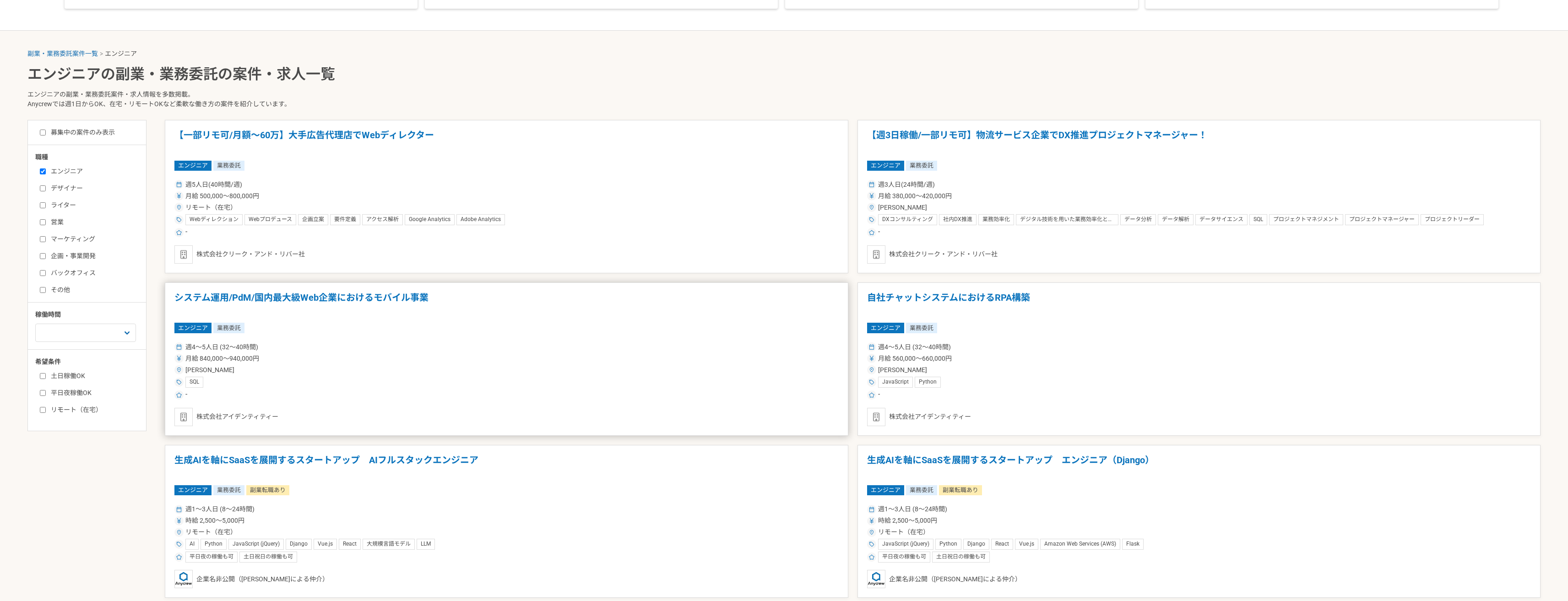
scroll to position [274, 0]
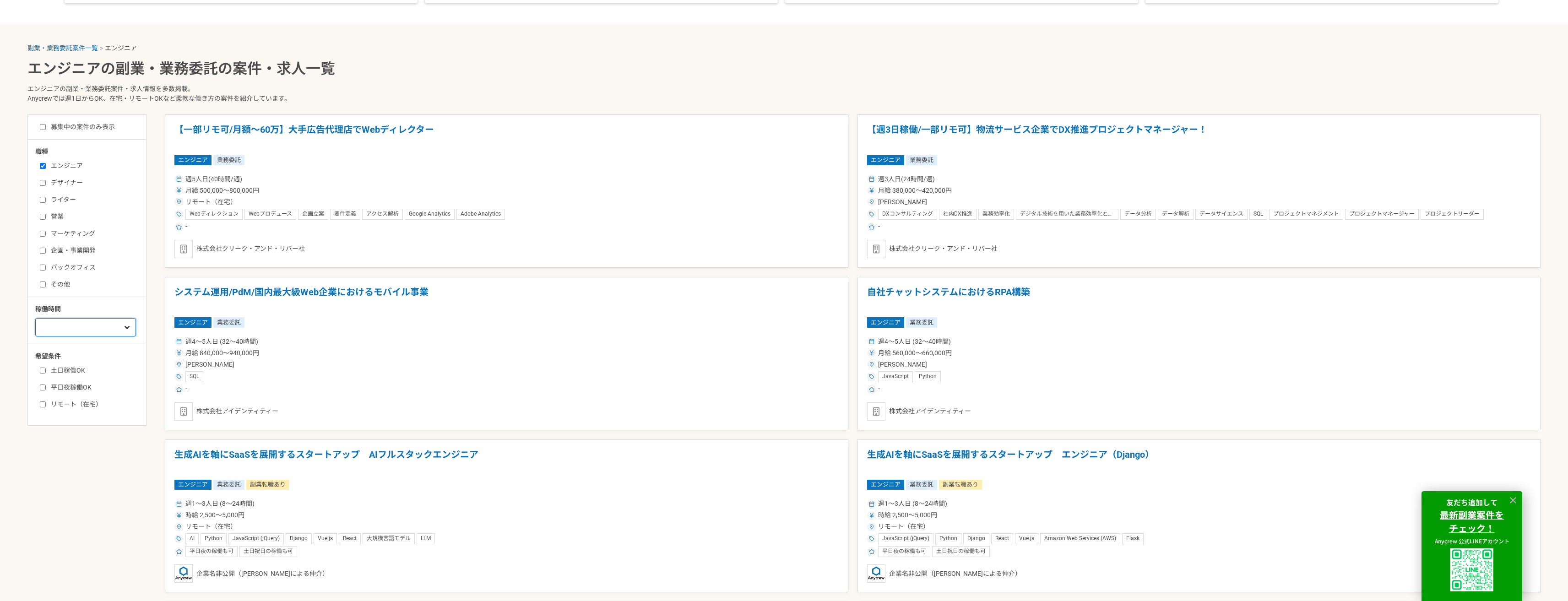
click at [105, 325] on select "週1人日（8時間）以下 週2人日（16時間）以下 週3人日（24時間）以下 週4人日（32時間）以下 週5人日（40時間）以下" at bounding box center [85, 327] width 100 height 18
click at [138, 327] on div "週1人日（8時間）以下 週2人日（16時間）以下 週3人日（24時間）以下 週4人日（32時間）以下 週5人日（40時間）以下" at bounding box center [90, 325] width 110 height 21
click at [79, 370] on label "土日稼働OK" at bounding box center [92, 370] width 105 height 10
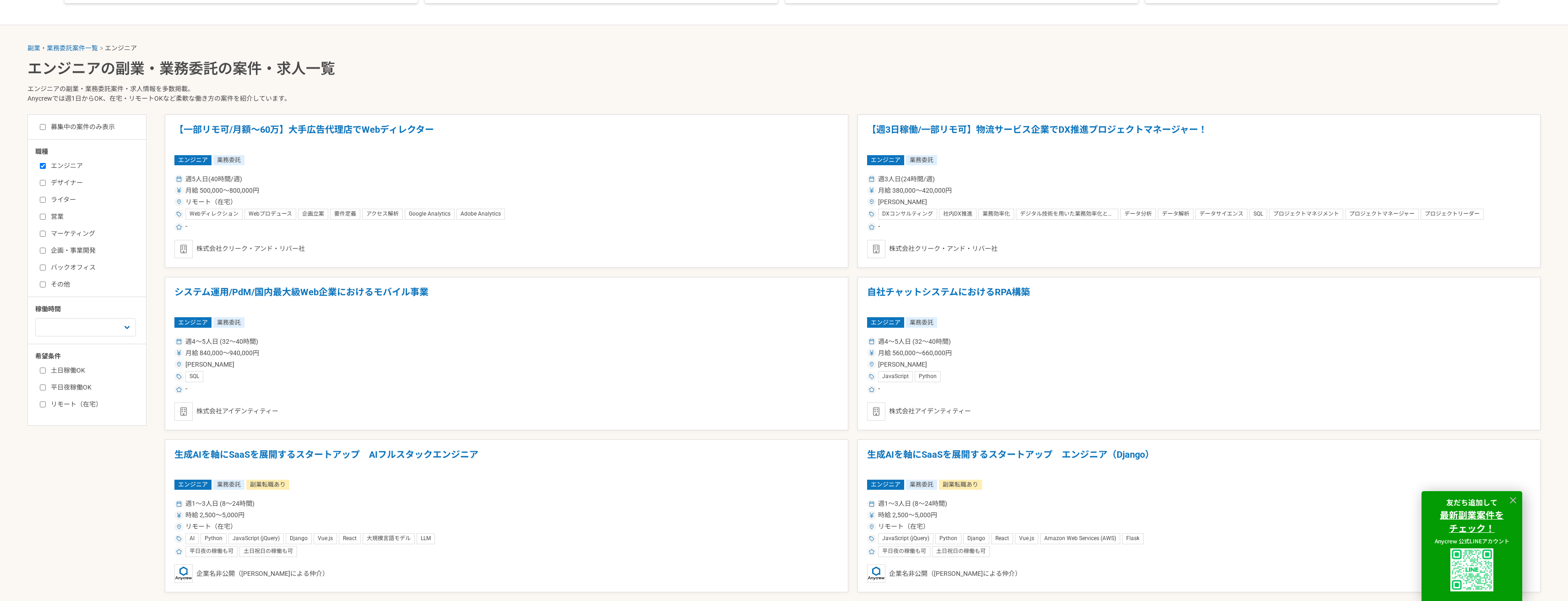
click at [46, 370] on input "土日稼働OK" at bounding box center [43, 370] width 6 height 6
checkbox input "true"
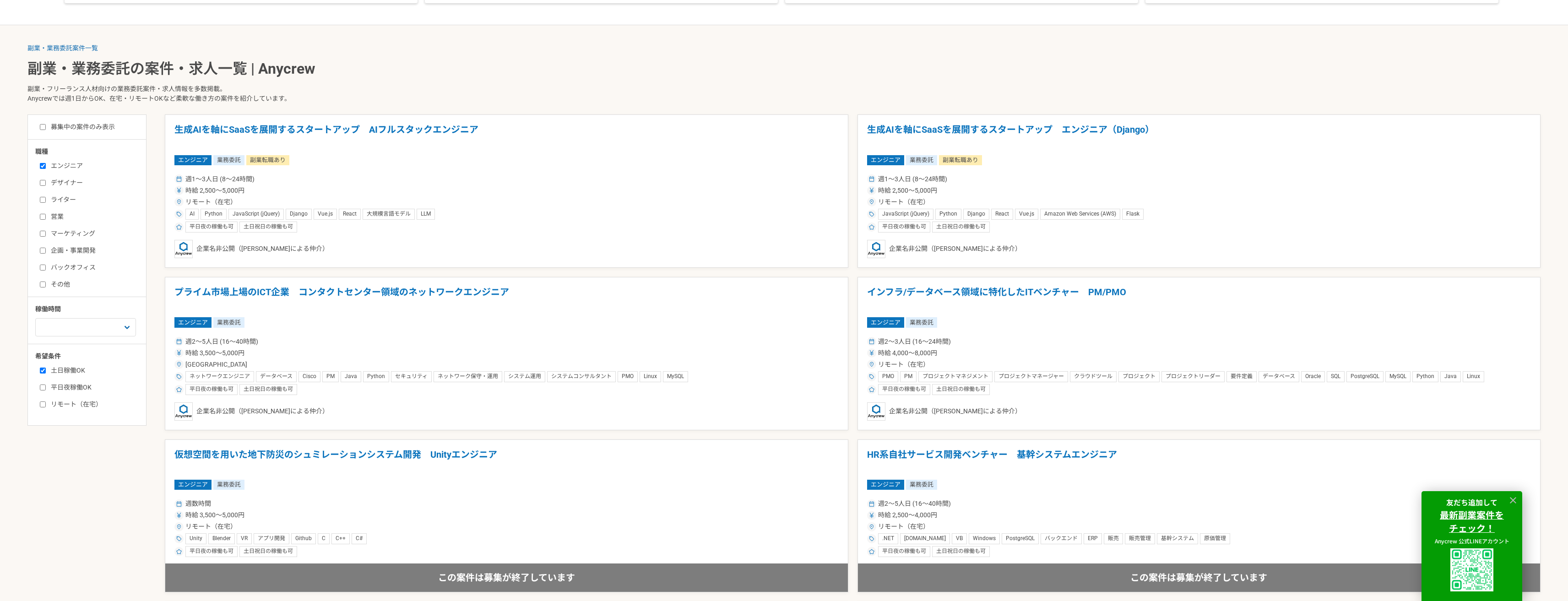
click at [72, 389] on label "平日夜稼働OK" at bounding box center [92, 387] width 105 height 10
click at [46, 389] on input "平日夜稼働OK" at bounding box center [43, 387] width 6 height 6
checkbox input "true"
click at [89, 403] on label "リモート（在宅）" at bounding box center [92, 405] width 105 height 10
click at [46, 403] on input "リモート（在宅）" at bounding box center [43, 405] width 6 height 6
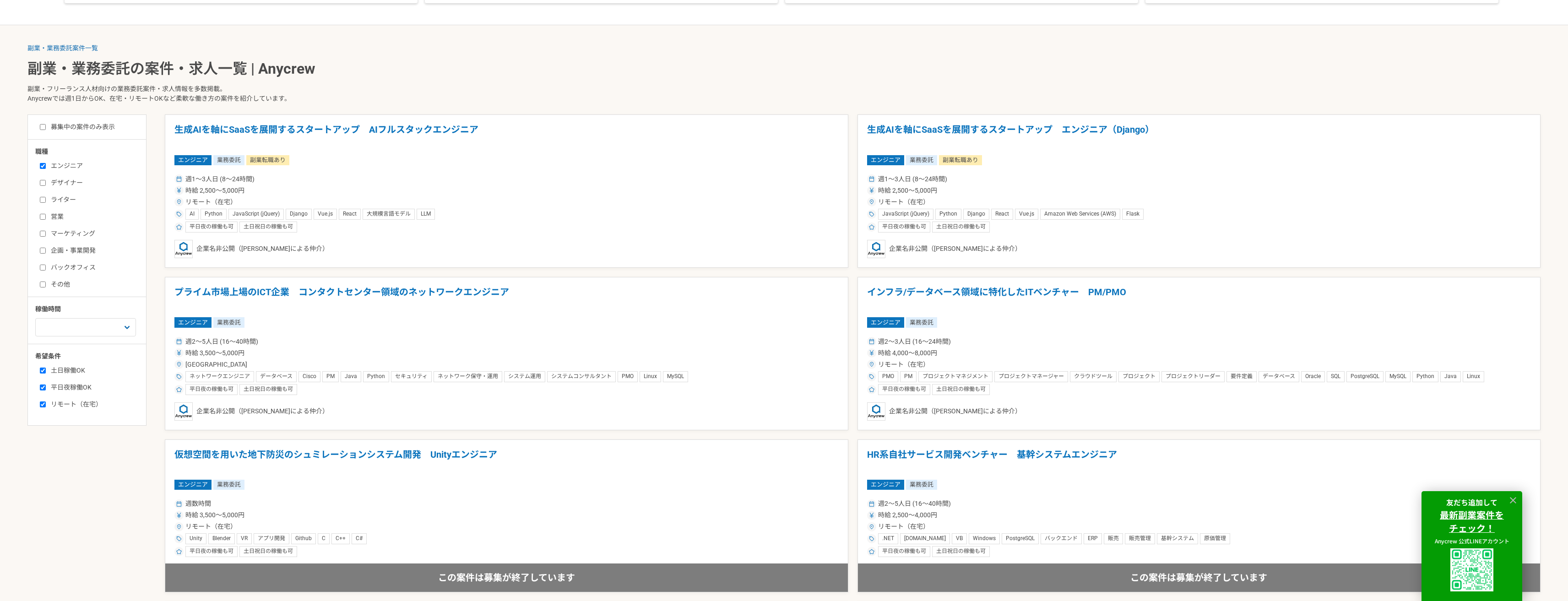
checkbox input "true"
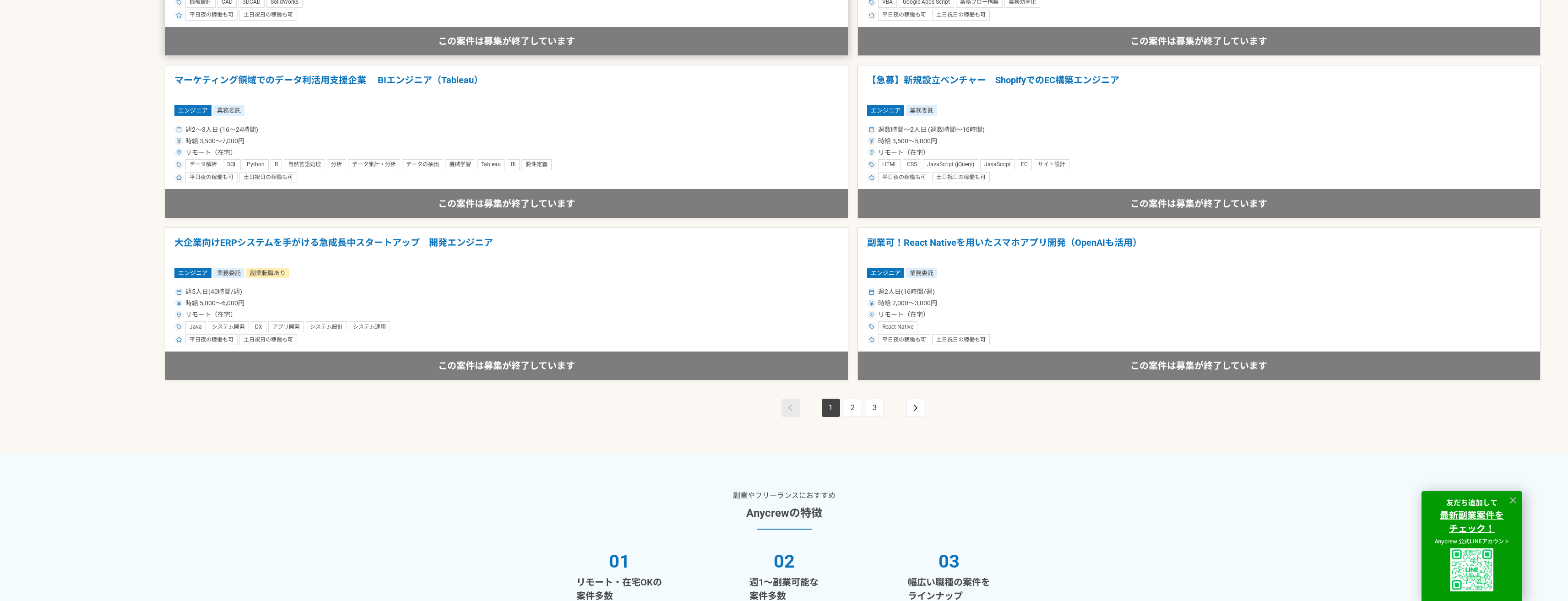
scroll to position [1739, 0]
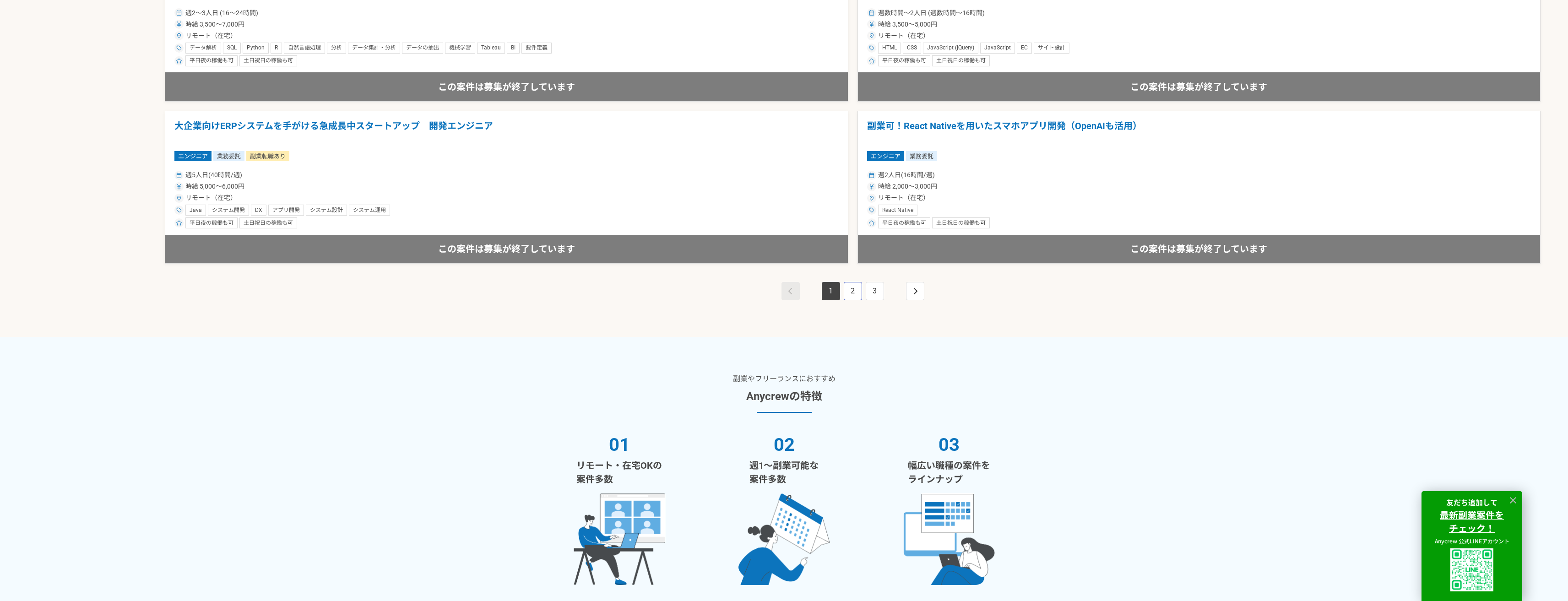
click at [852, 288] on link "2" at bounding box center [853, 291] width 18 height 18
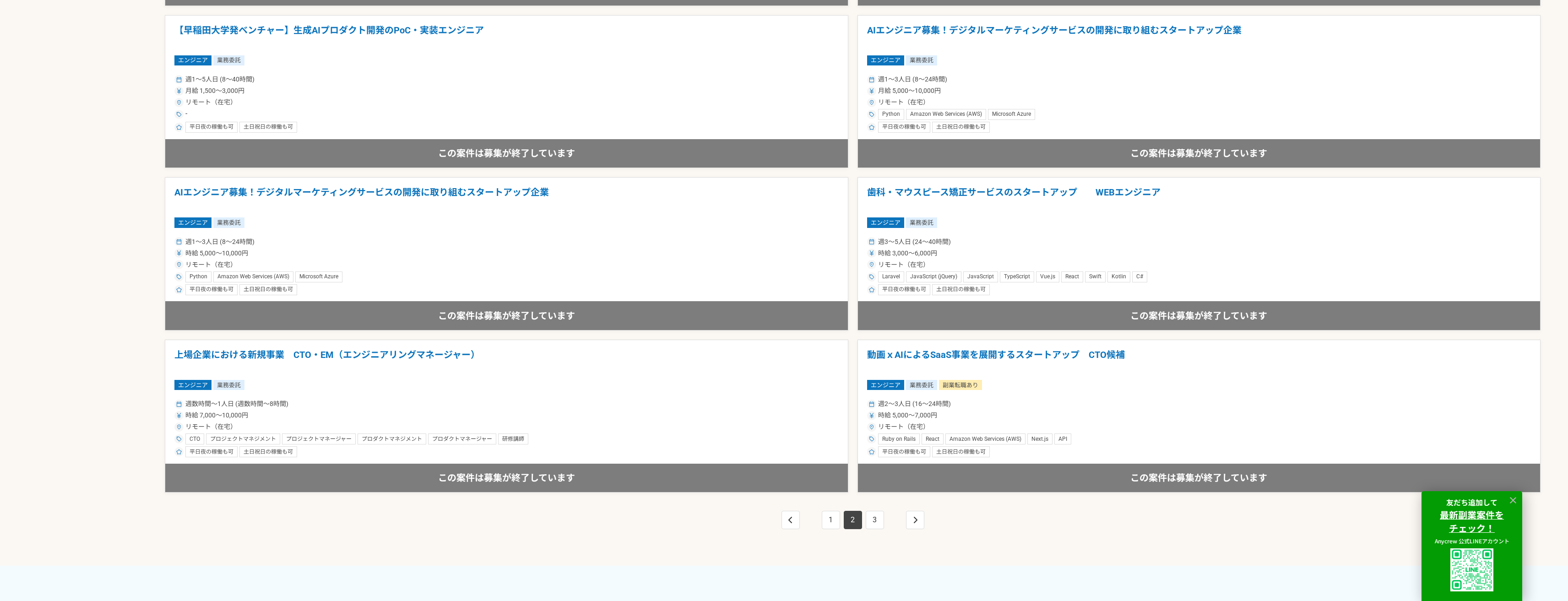
drag, startPoint x: 643, startPoint y: 263, endPoint x: 625, endPoint y: 230, distance: 37.6
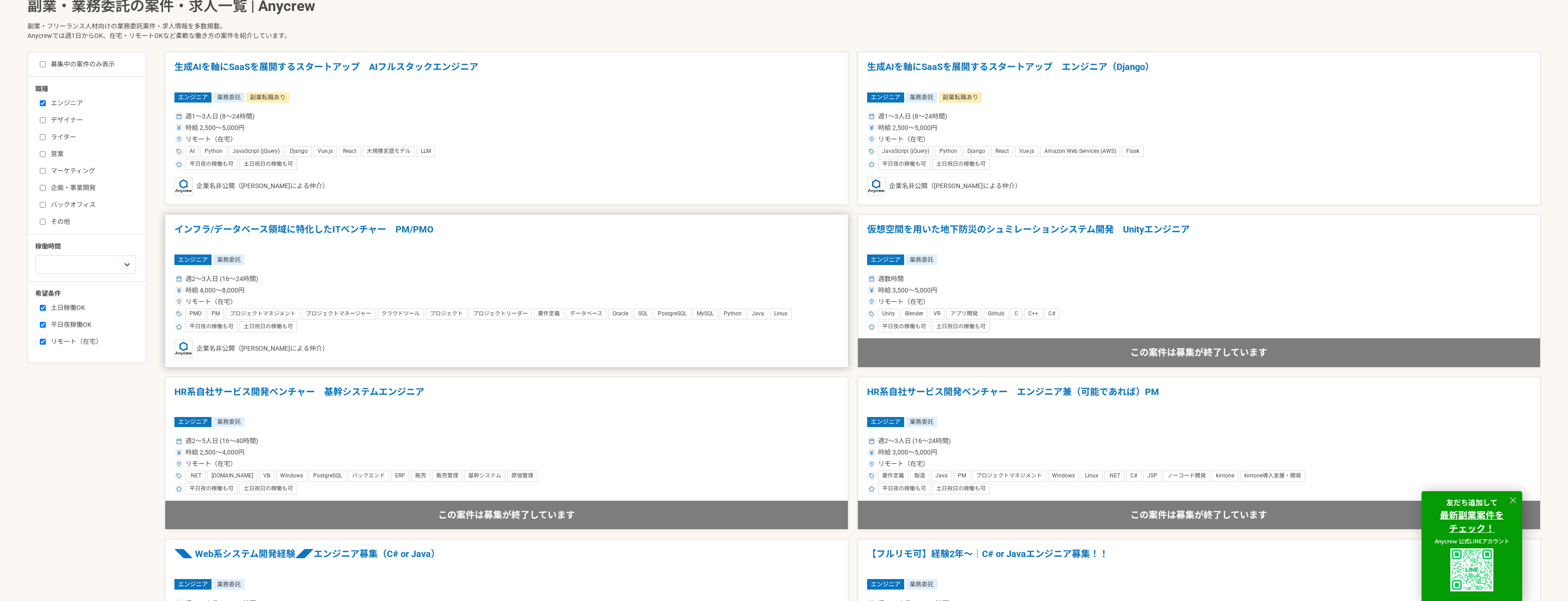
scroll to position [383, 0]
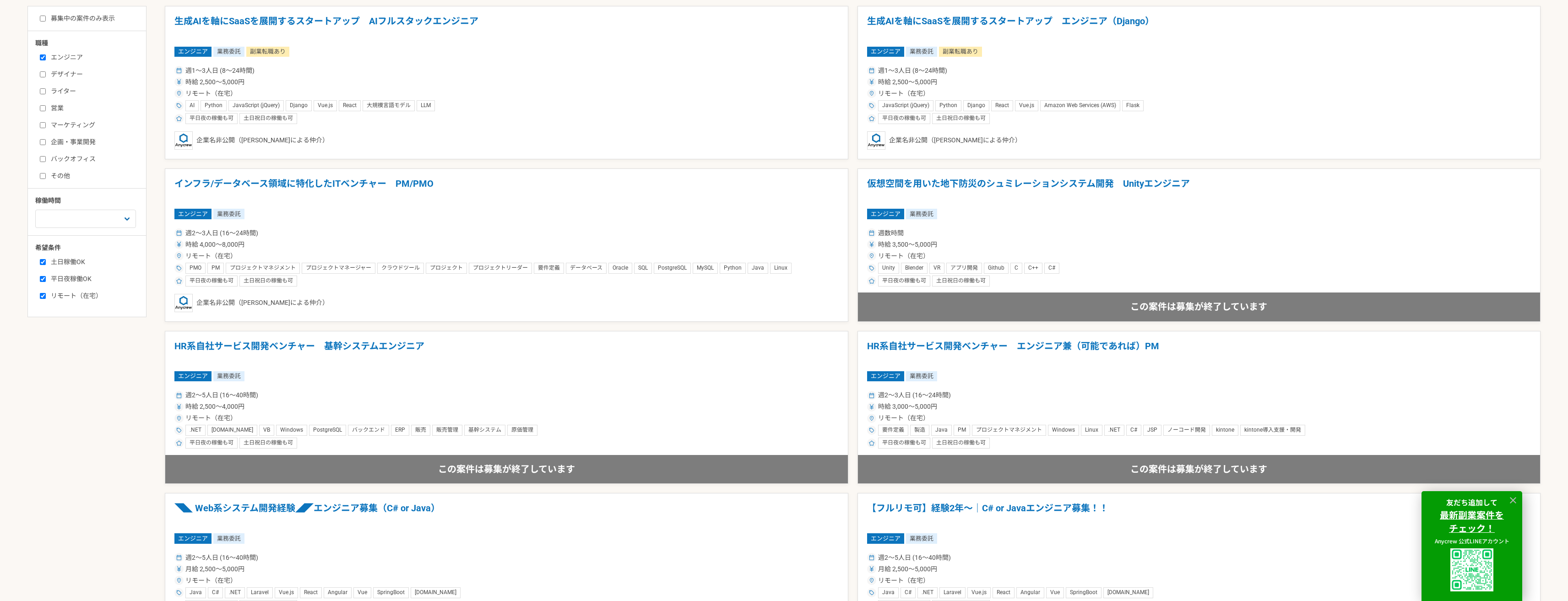
click at [71, 278] on label "平日夜稼働OK" at bounding box center [92, 279] width 105 height 10
click at [46, 278] on input "平日夜稼働OK" at bounding box center [43, 279] width 6 height 6
checkbox input "false"
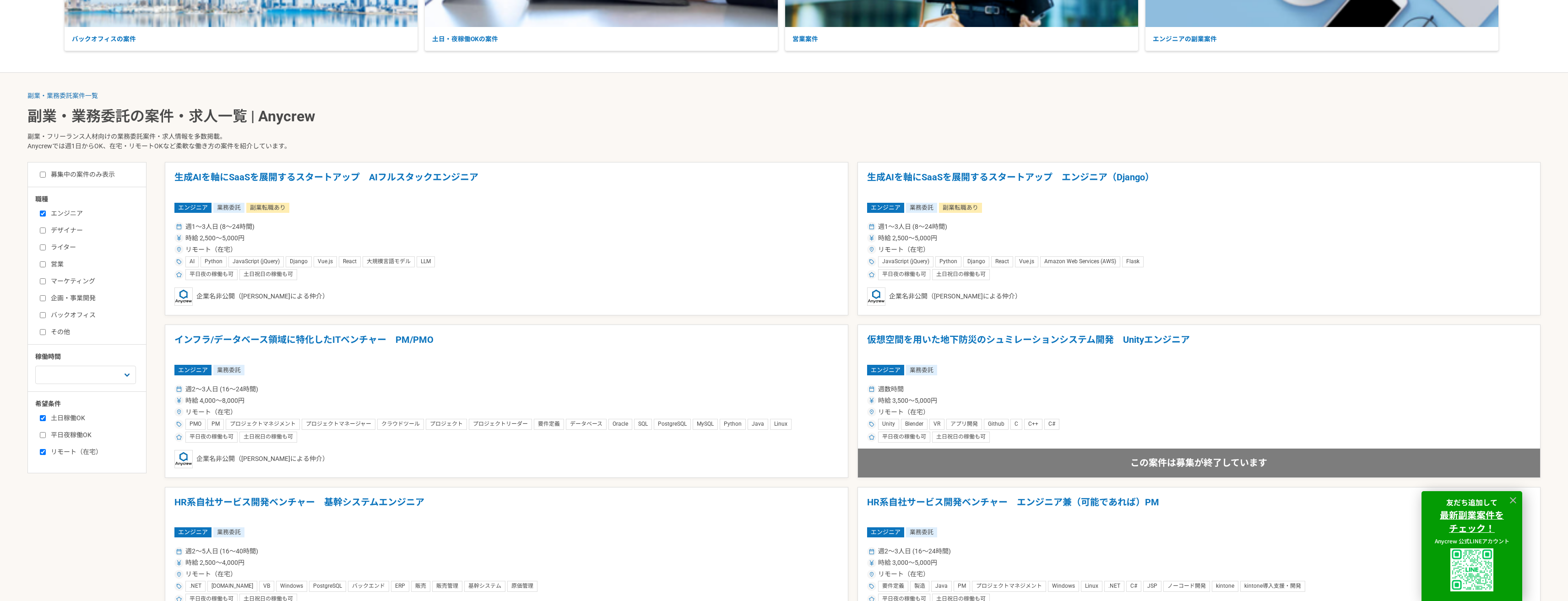
scroll to position [337, 0]
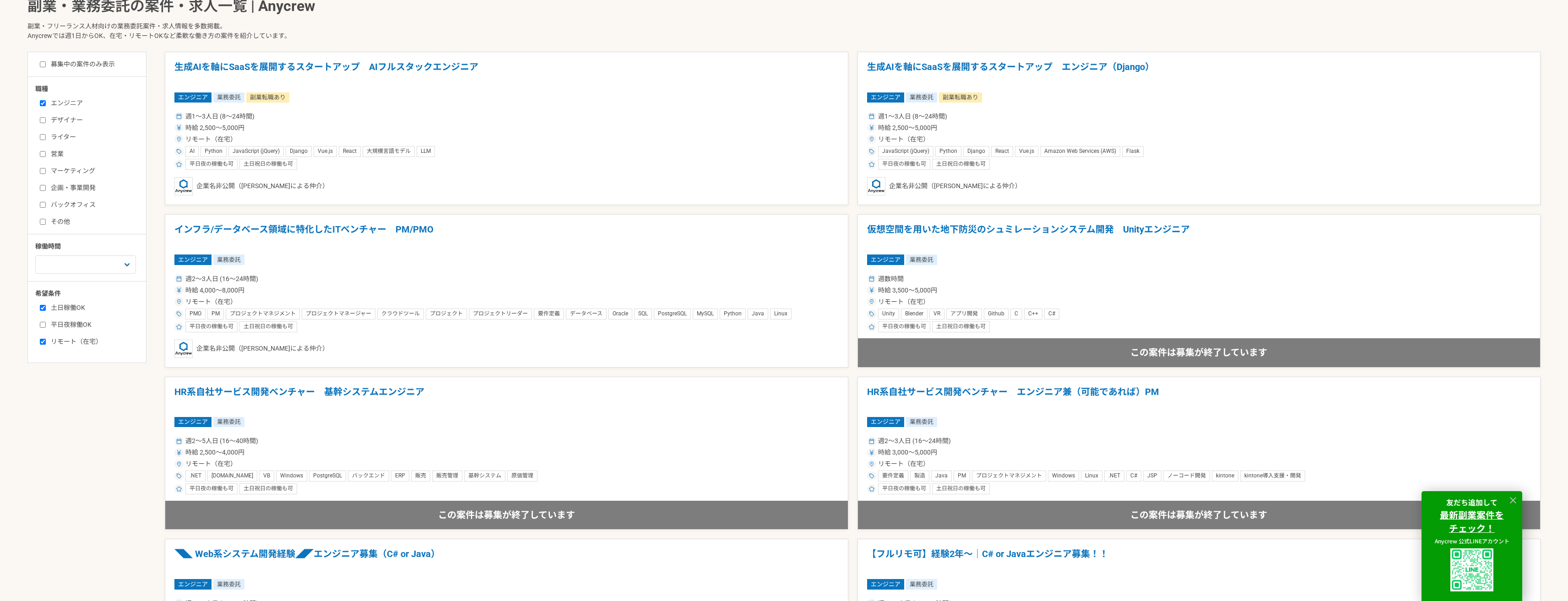
click at [82, 306] on label "土日稼働OK" at bounding box center [92, 308] width 105 height 10
click at [46, 306] on input "土日稼働OK" at bounding box center [43, 308] width 6 height 6
checkbox input "false"
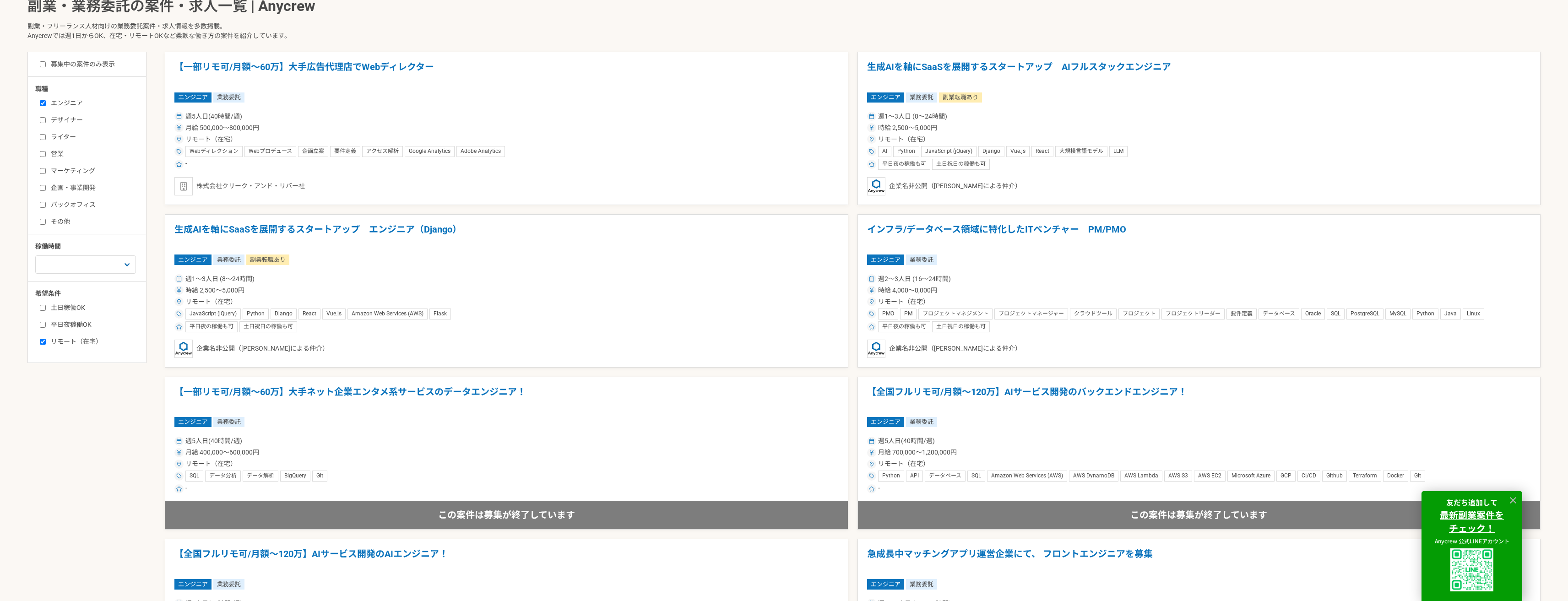
click at [69, 325] on label "平日夜稼働OK" at bounding box center [92, 325] width 105 height 10
click at [46, 325] on input "平日夜稼働OK" at bounding box center [43, 325] width 6 height 6
checkbox input "true"
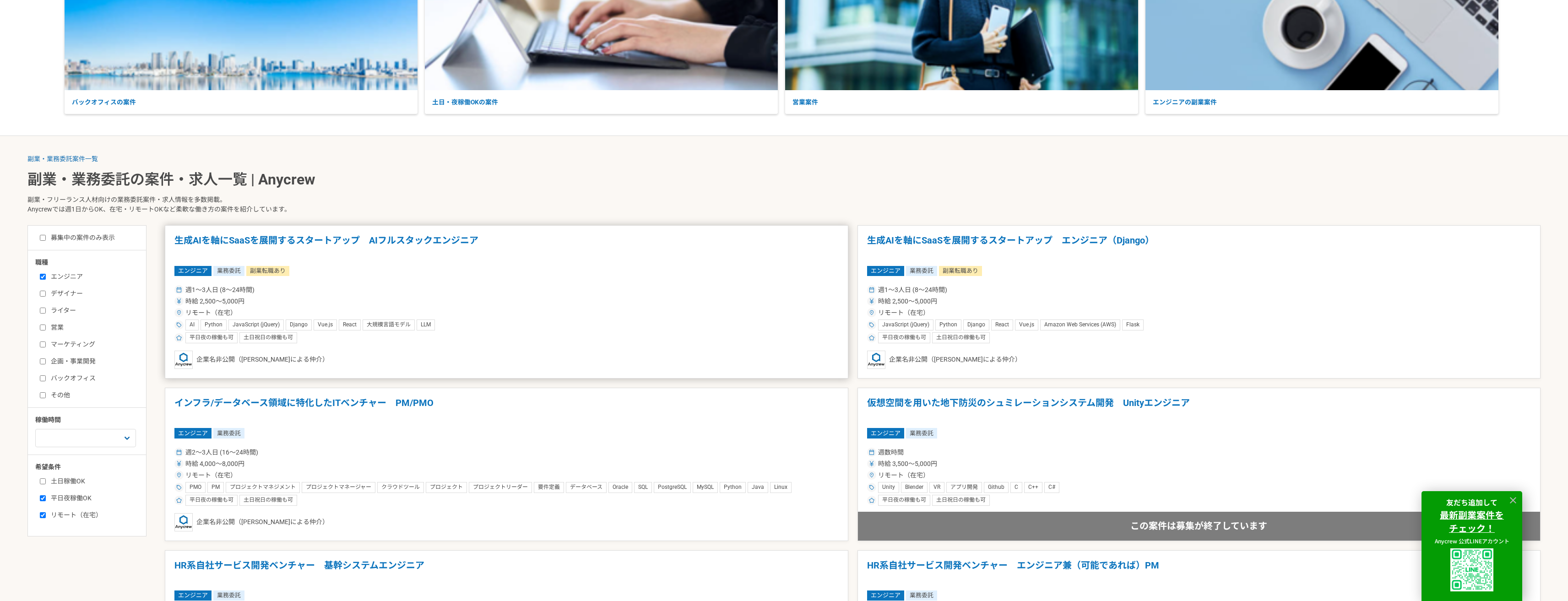
scroll to position [246, 0]
